Goal: Task Accomplishment & Management: Complete application form

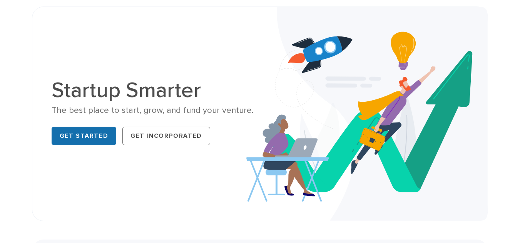
click at [77, 137] on link "Get Started" at bounding box center [84, 136] width 65 height 18
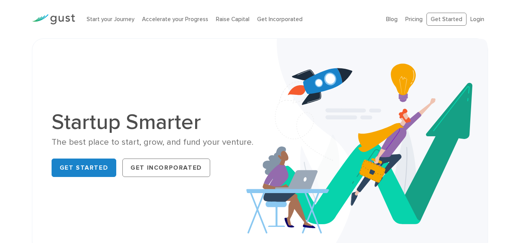
click at [477, 15] on li "Login" at bounding box center [477, 19] width 14 height 9
click at [480, 23] on li "Login" at bounding box center [477, 19] width 14 height 9
click at [479, 21] on link "Login" at bounding box center [477, 19] width 14 height 7
